Goal: Answer question/provide support

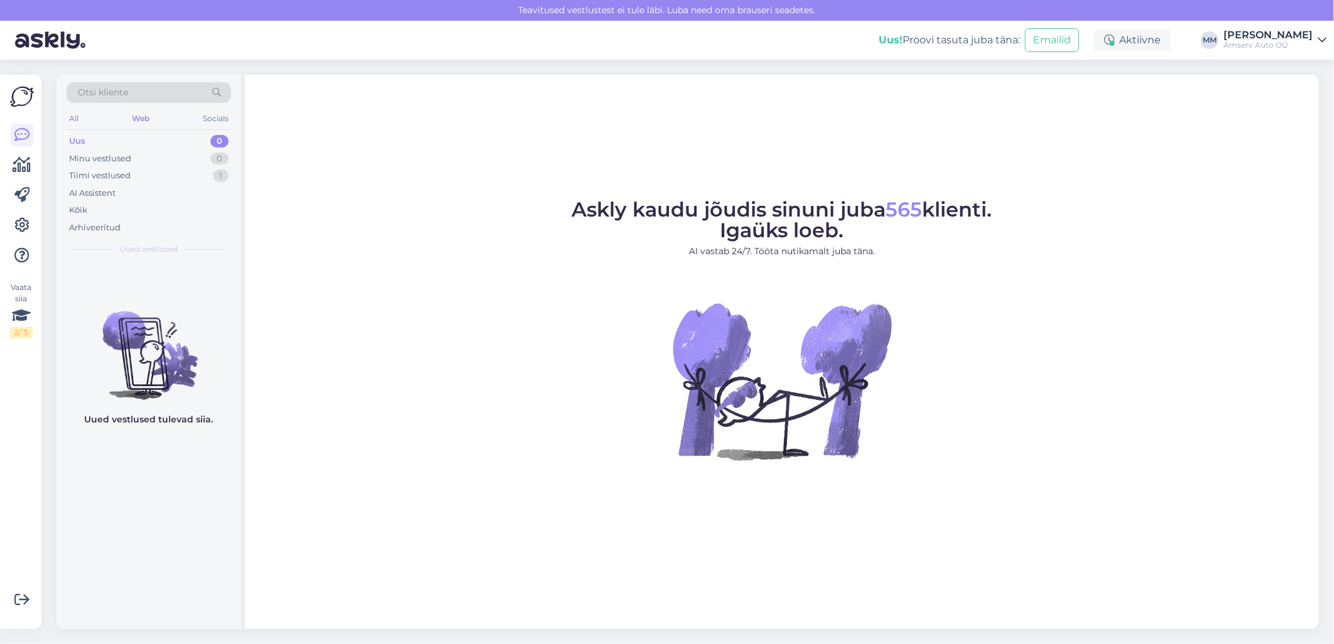
click at [146, 122] on div "Web" at bounding box center [140, 118] width 23 height 16
click at [122, 173] on div "Tiimi vestlused" at bounding box center [100, 176] width 62 height 13
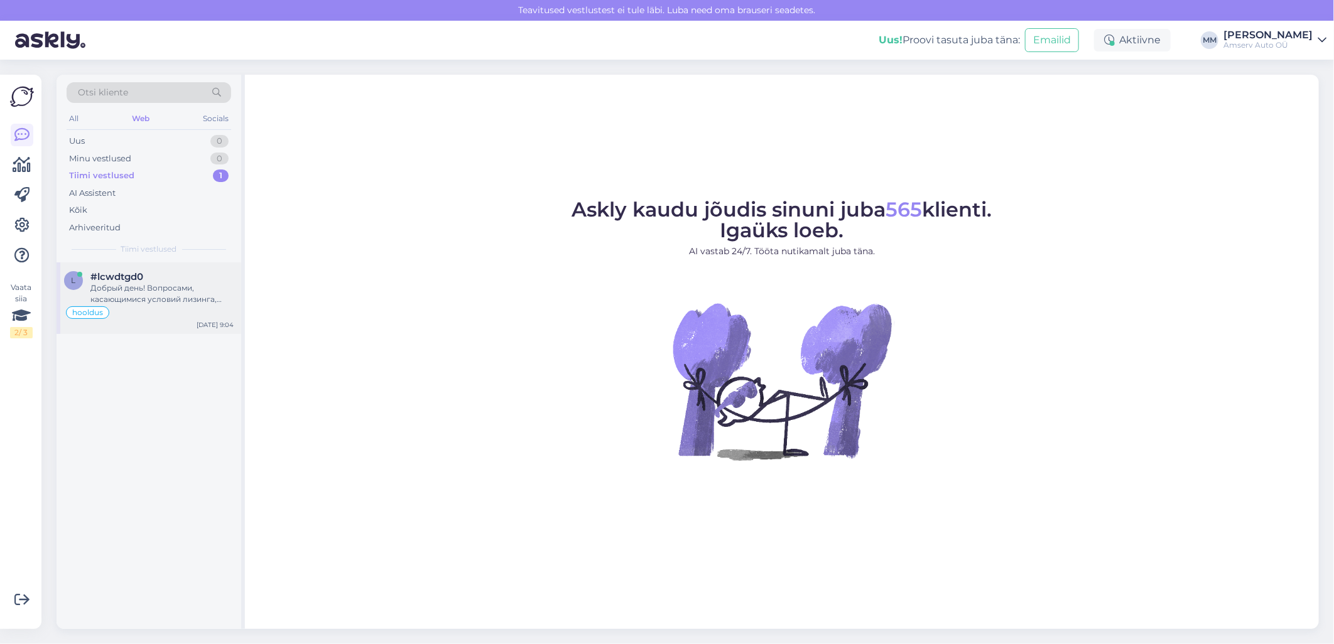
click at [130, 296] on div "Добрый день! Вопросами, касающимися условий лизинга, включая обязательства по о…" at bounding box center [161, 294] width 143 height 23
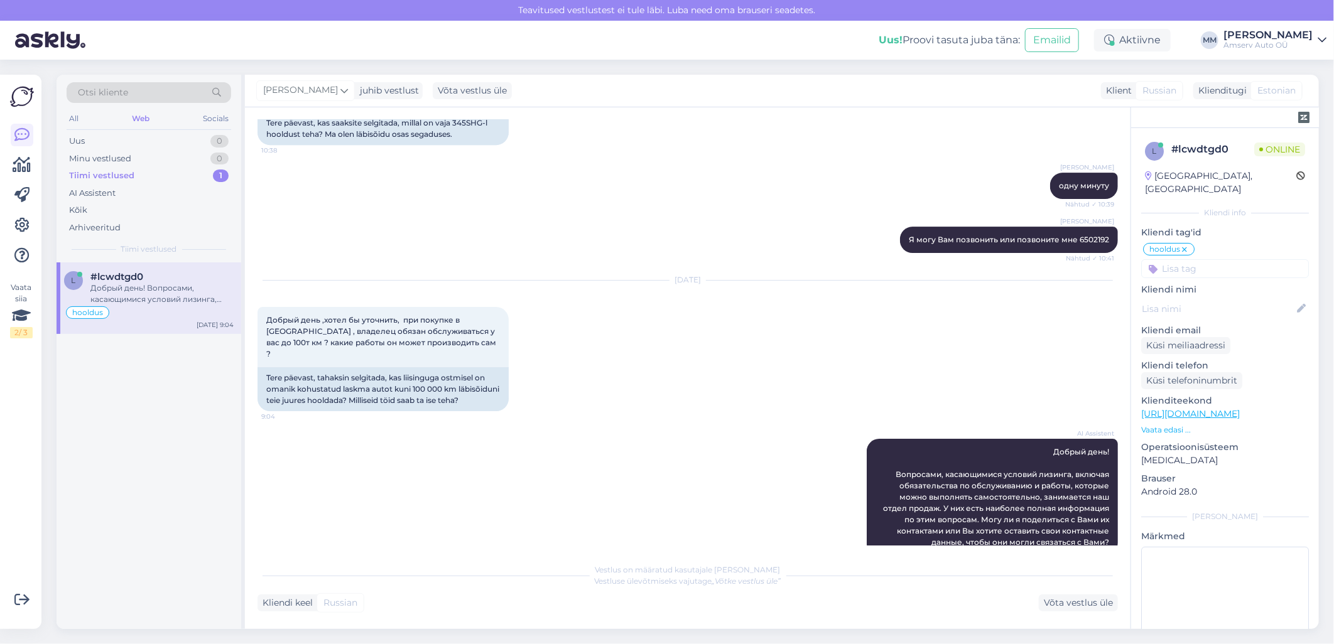
scroll to position [2597, 0]
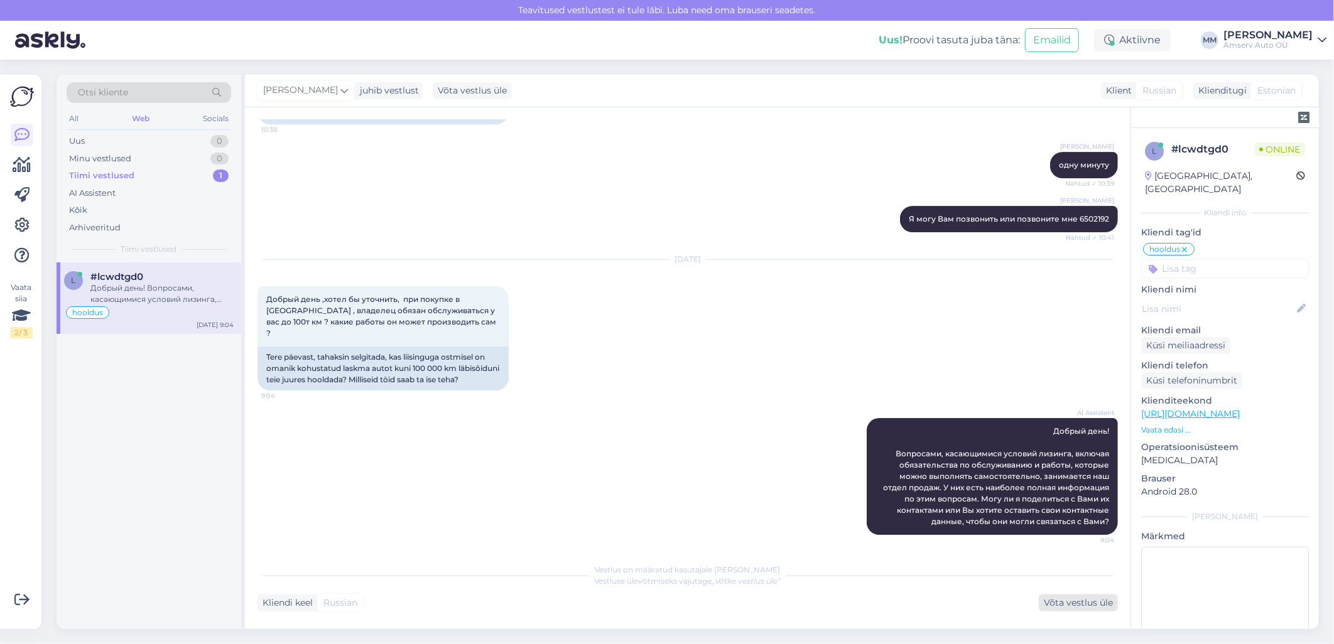
click at [1083, 604] on div "Võta vestlus üle" at bounding box center [1077, 603] width 79 height 17
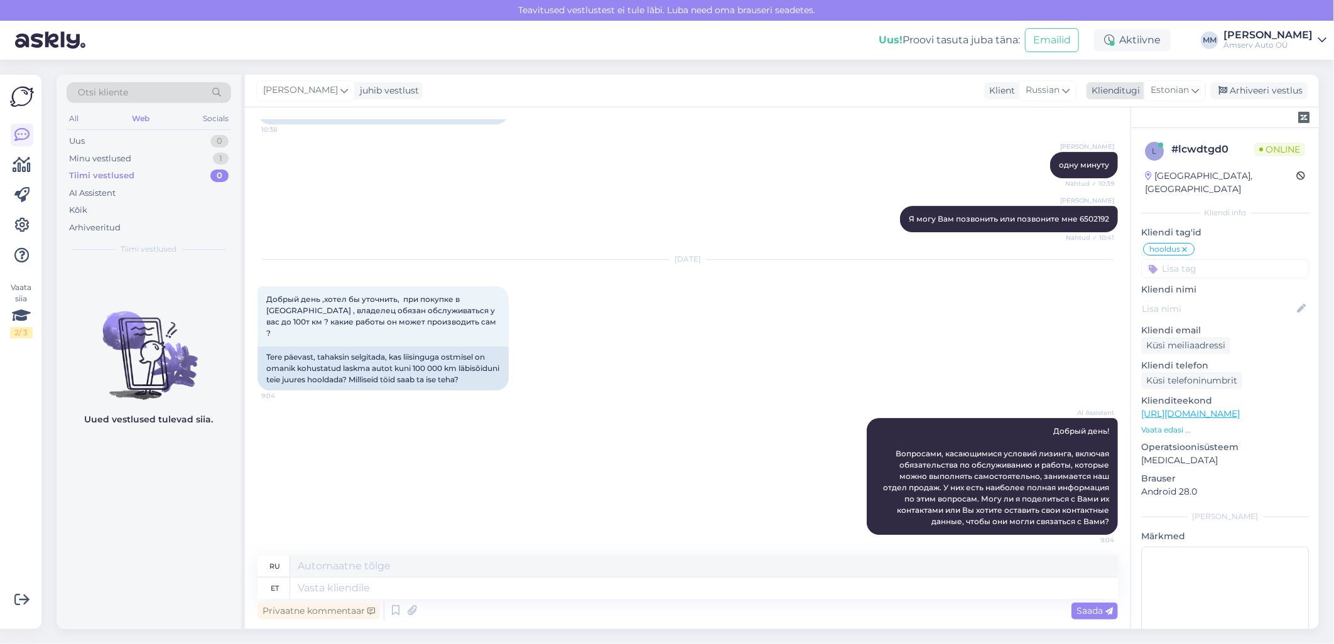
click at [1195, 91] on icon at bounding box center [1195, 91] width 8 height 14
type input "ras"
click at [1197, 94] on icon at bounding box center [1195, 91] width 8 height 14
click at [392, 589] on textarea at bounding box center [703, 588] width 827 height 21
paste textarea "Можете пожалуиста оставить свои номер я позвоню [PERSON_NAME]"
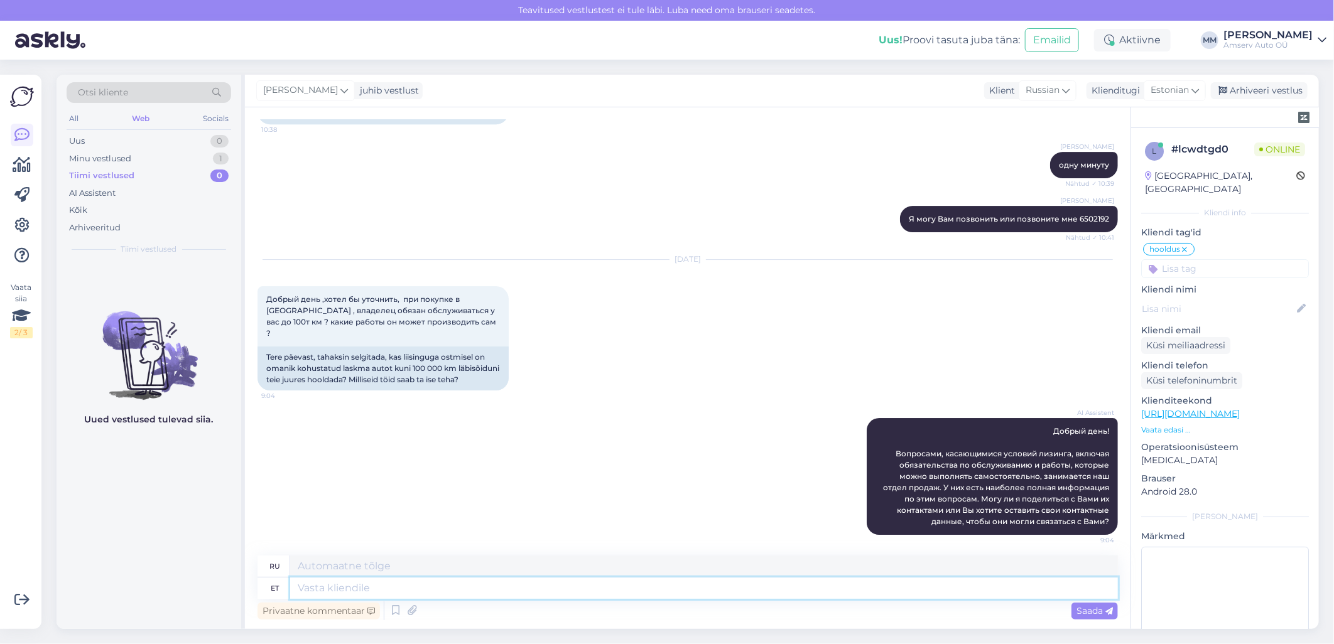
type textarea "Можете пожалуиста оставить свои номер я позвоню [PERSON_NAME]"
type textarea "Пожалуйста, оставьте свой номер, и я вам позвоню."
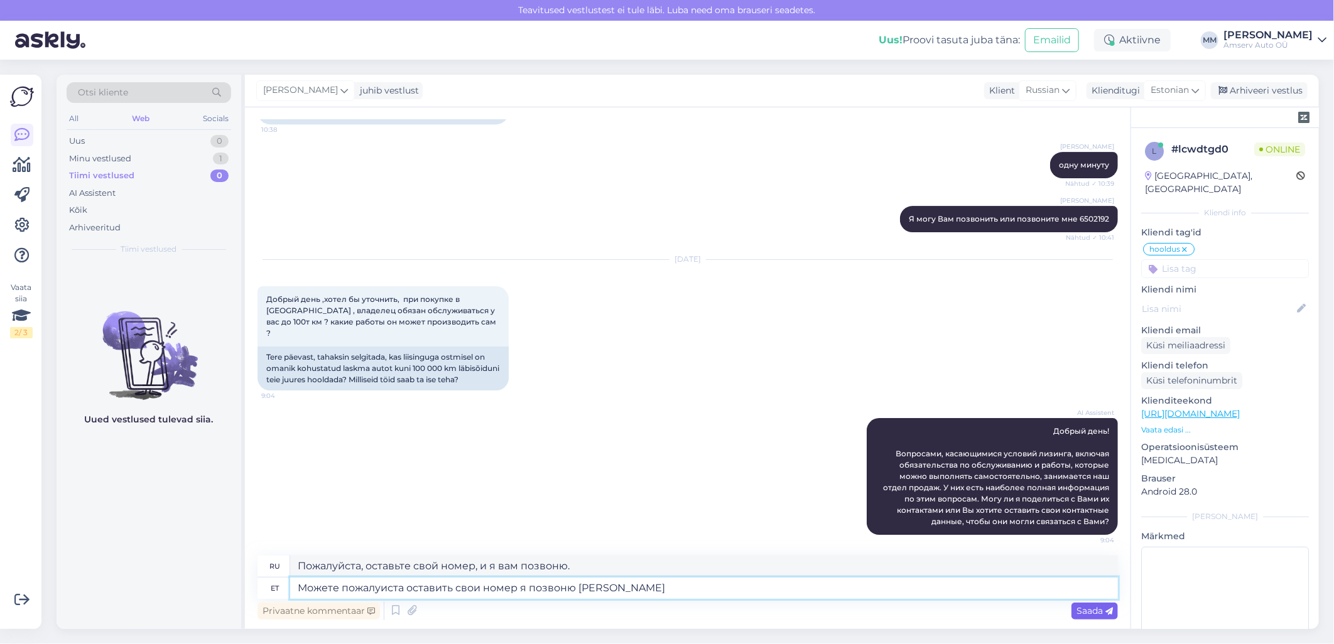
type textarea "Можете пожалуиста оставить свои номер я позвоню [PERSON_NAME]"
click at [1084, 615] on span "Saada" at bounding box center [1094, 610] width 36 height 11
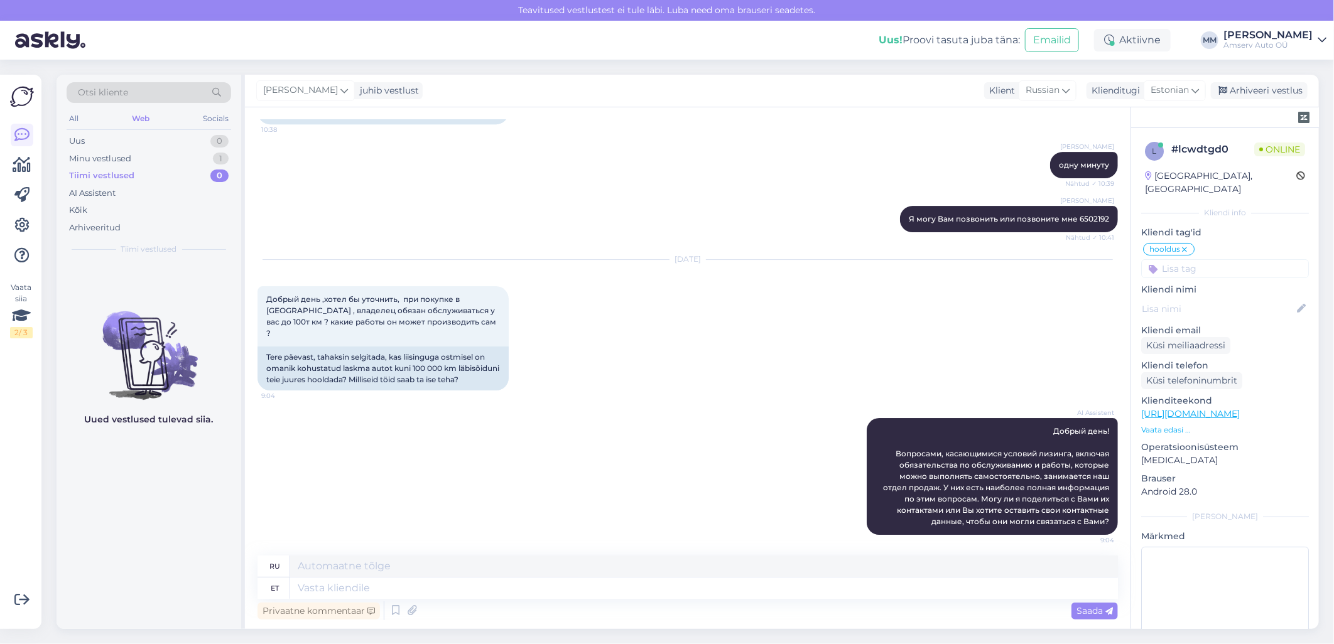
scroll to position [2675, 0]
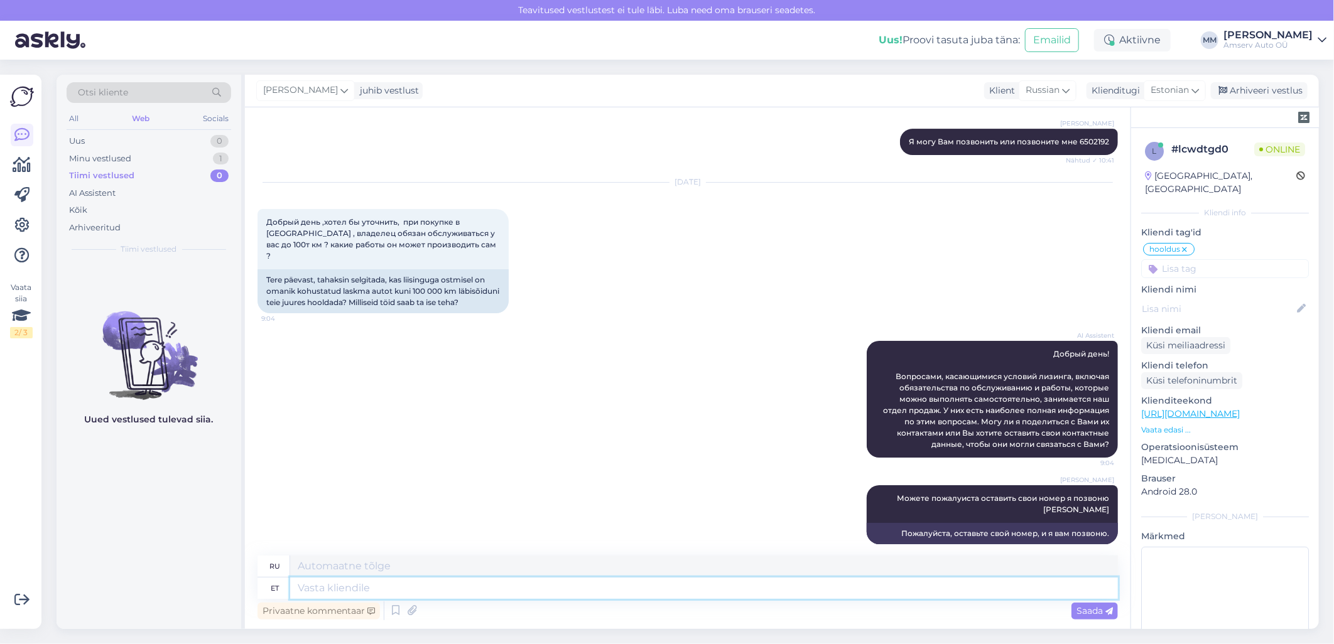
click at [354, 589] on textarea at bounding box center [703, 588] width 827 height 21
paste textarea "[PERSON_NAME] позвоните мне 6502192"
type textarea "[PERSON_NAME] позвоните мне 6502192"
type textarea "[PERSON_NAME] позвоните мне по номеру 6502192"
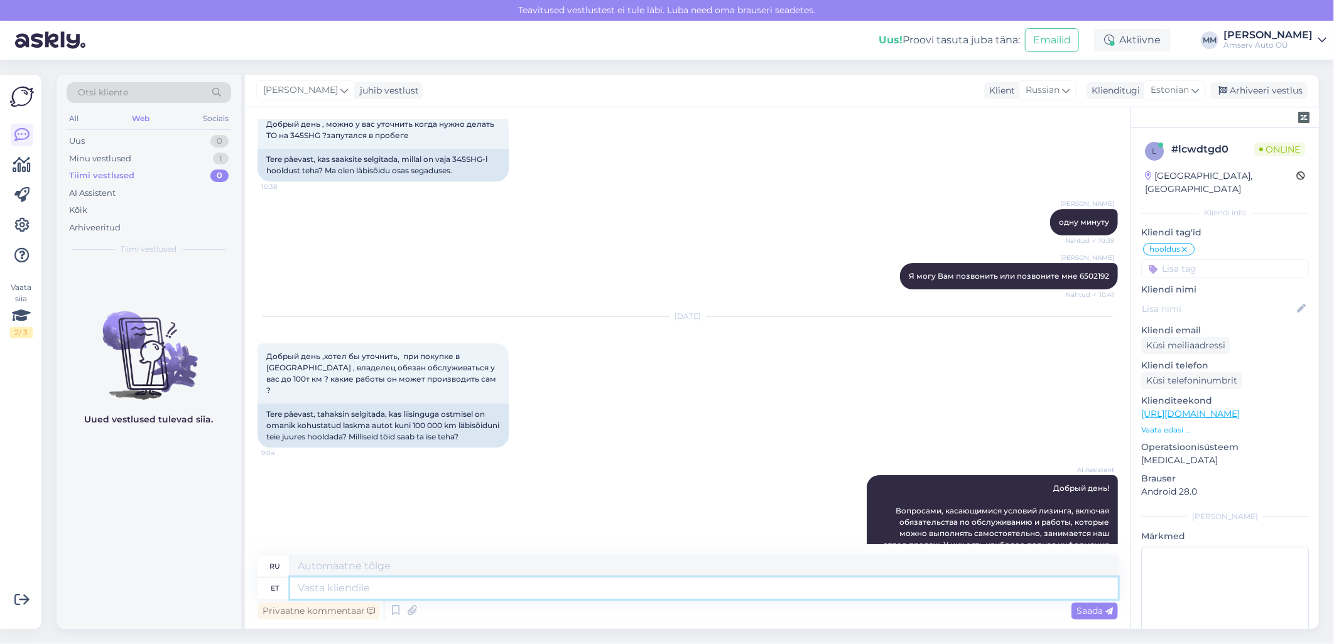
scroll to position [2471, 0]
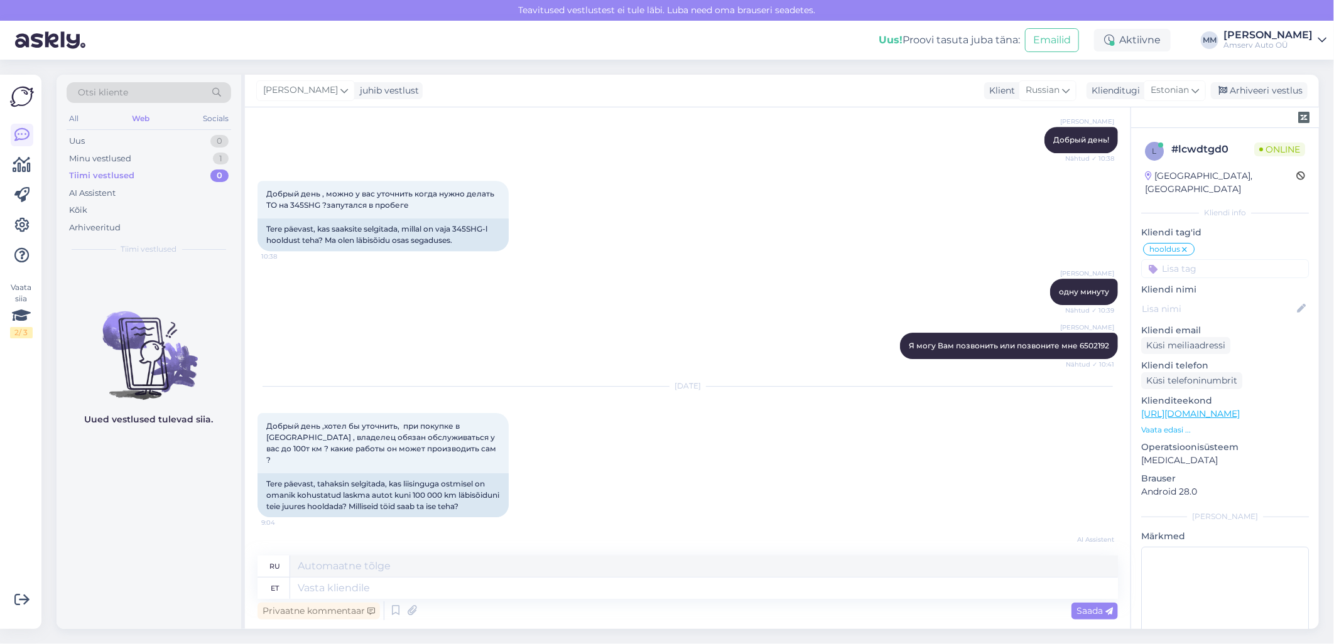
click at [1204, 259] on input at bounding box center [1225, 268] width 168 height 19
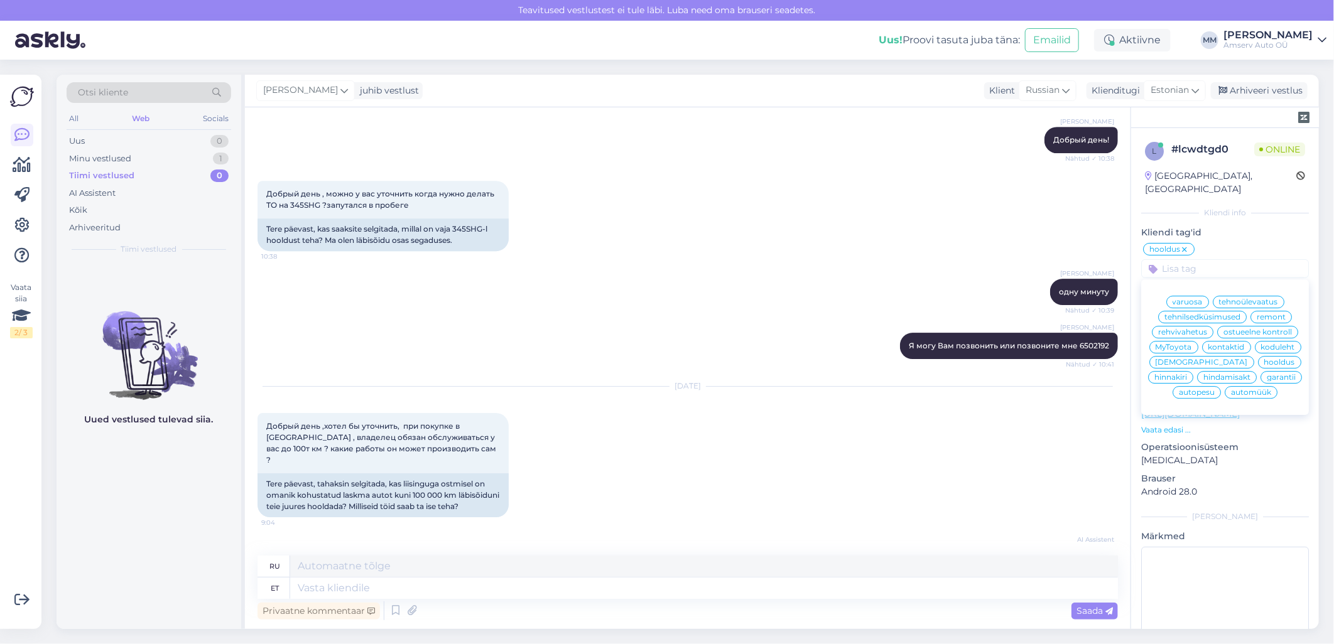
click at [1264, 362] on span "hooldus" at bounding box center [1279, 362] width 31 height 8
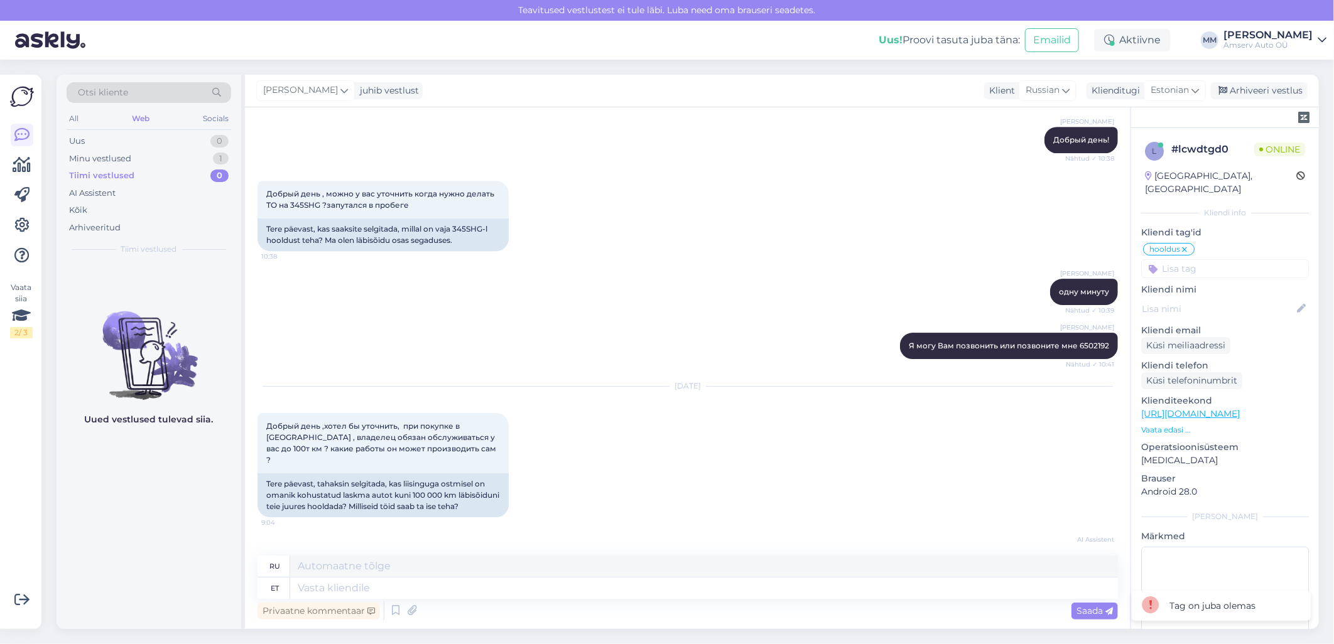
click at [1181, 259] on input at bounding box center [1225, 268] width 168 height 19
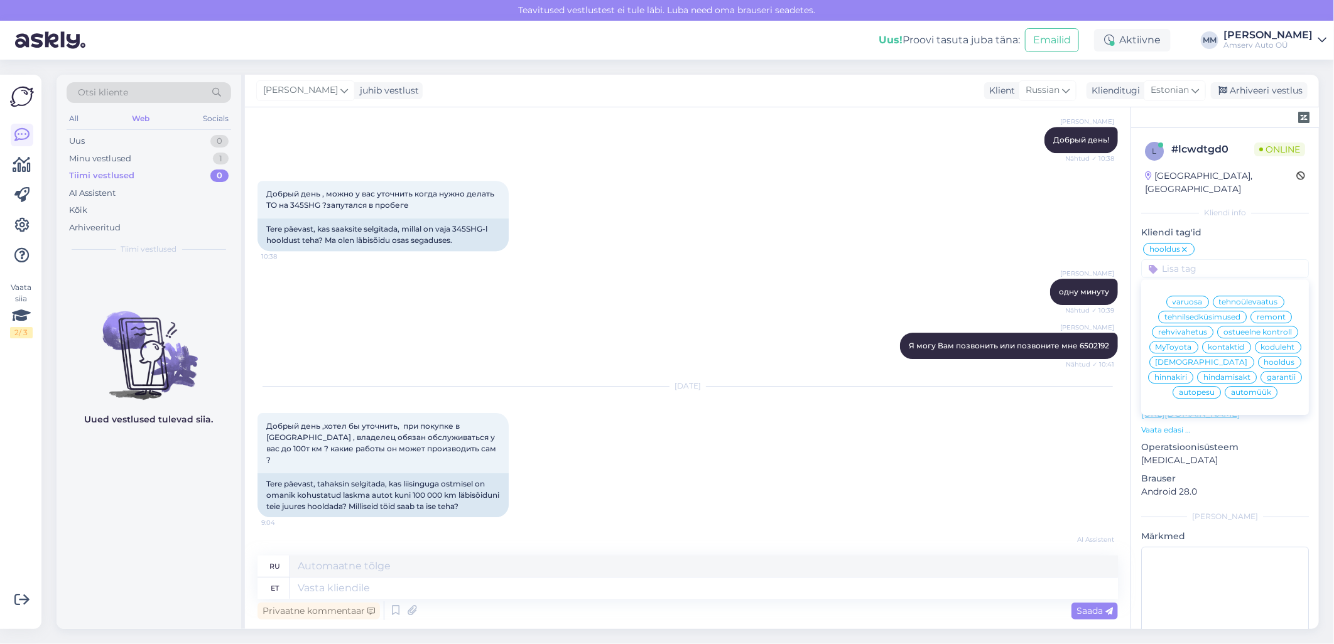
click at [1183, 245] on icon at bounding box center [1184, 250] width 8 height 10
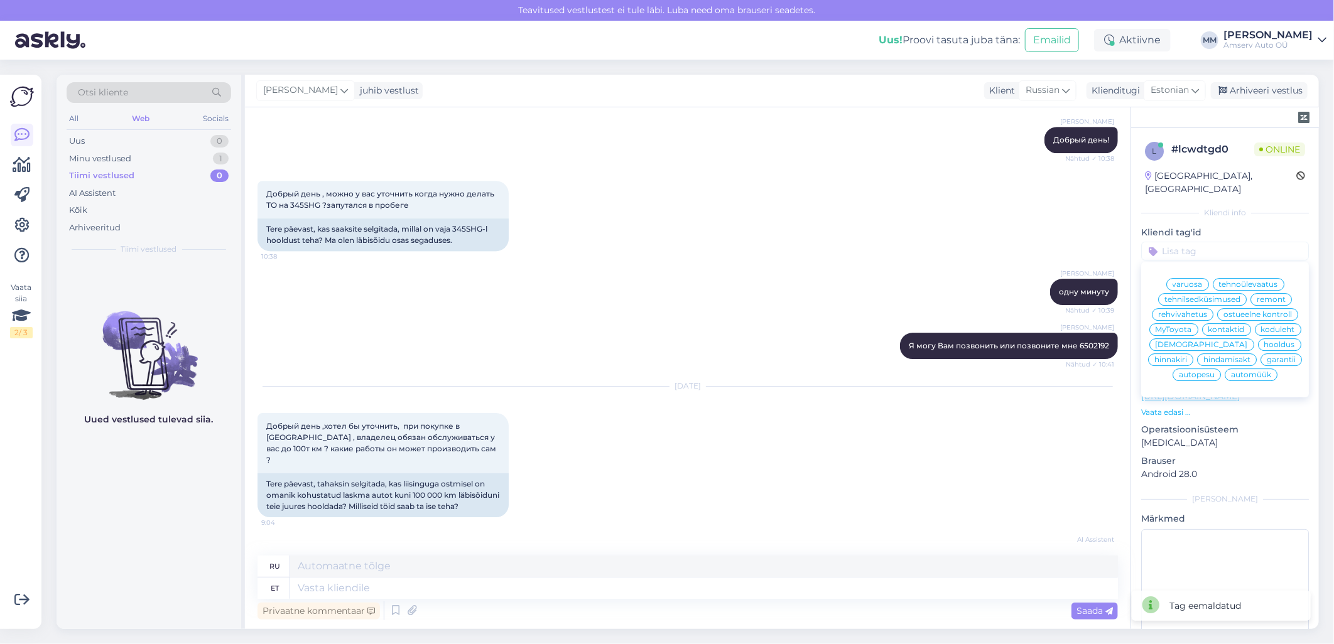
click at [1181, 296] on span "tehnilsedküsimused" at bounding box center [1202, 300] width 76 height 8
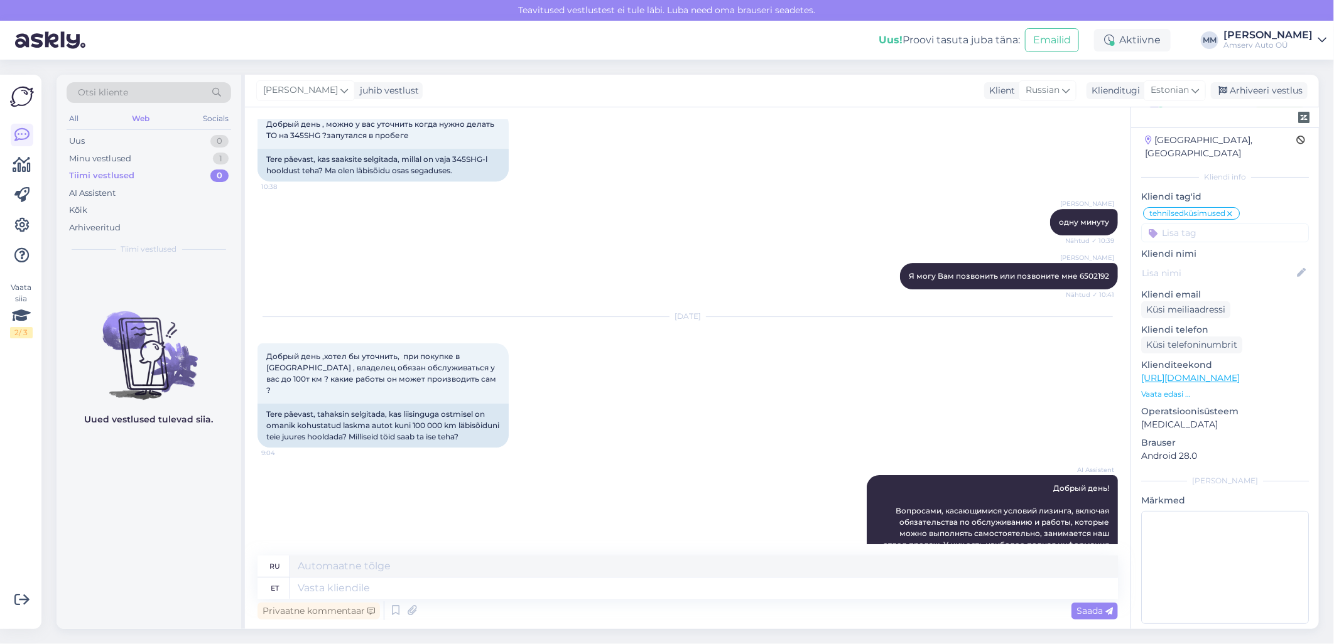
scroll to position [2610, 0]
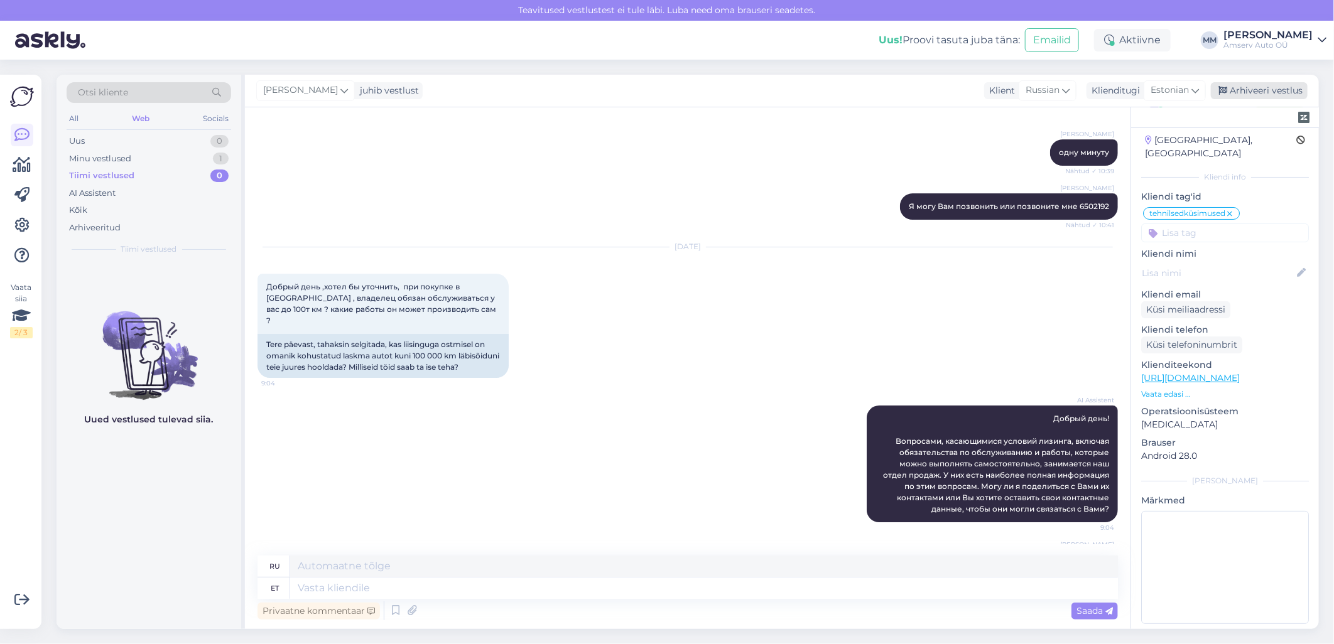
click at [1259, 89] on div "Arhiveeri vestlus" at bounding box center [1258, 90] width 97 height 17
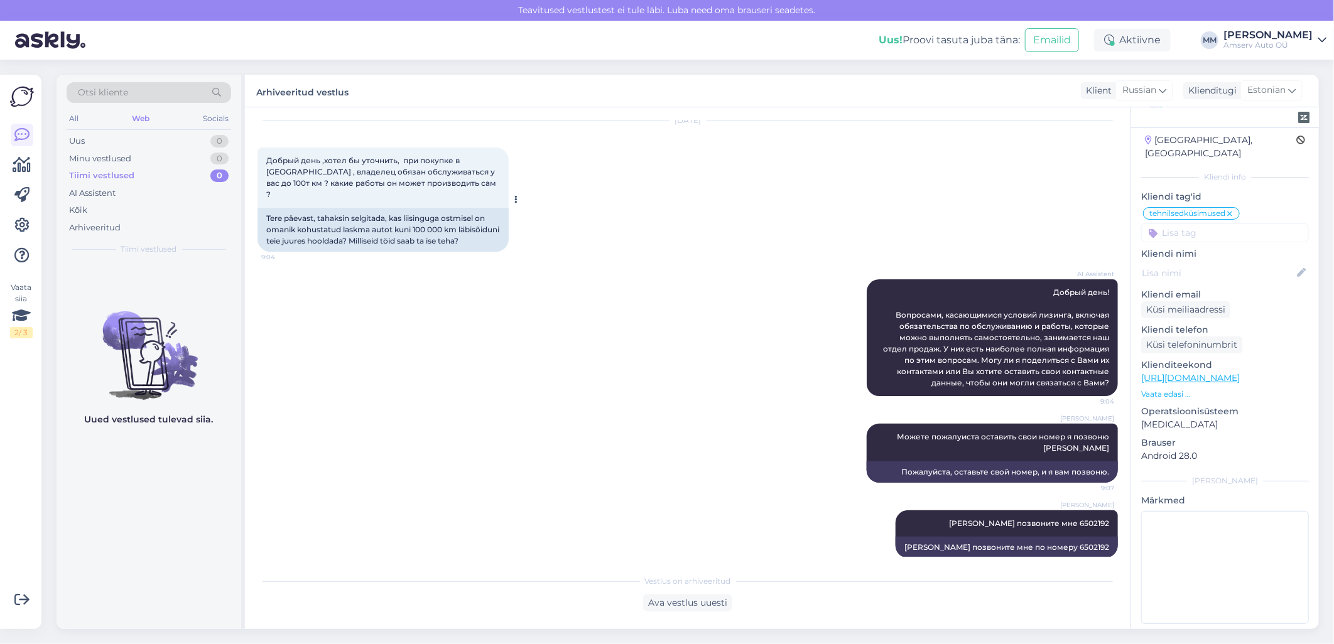
scroll to position [2737, 0]
